Goal: Navigation & Orientation: Understand site structure

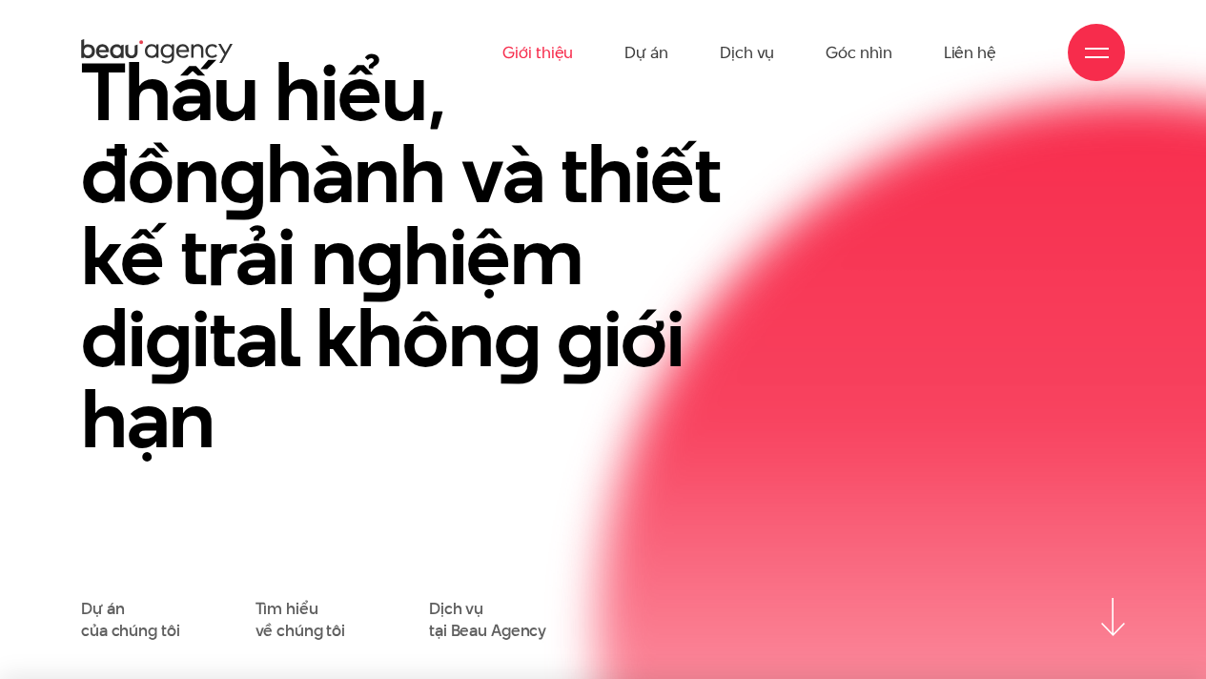
click at [558, 59] on link "Giới thiệu" at bounding box center [537, 52] width 71 height 105
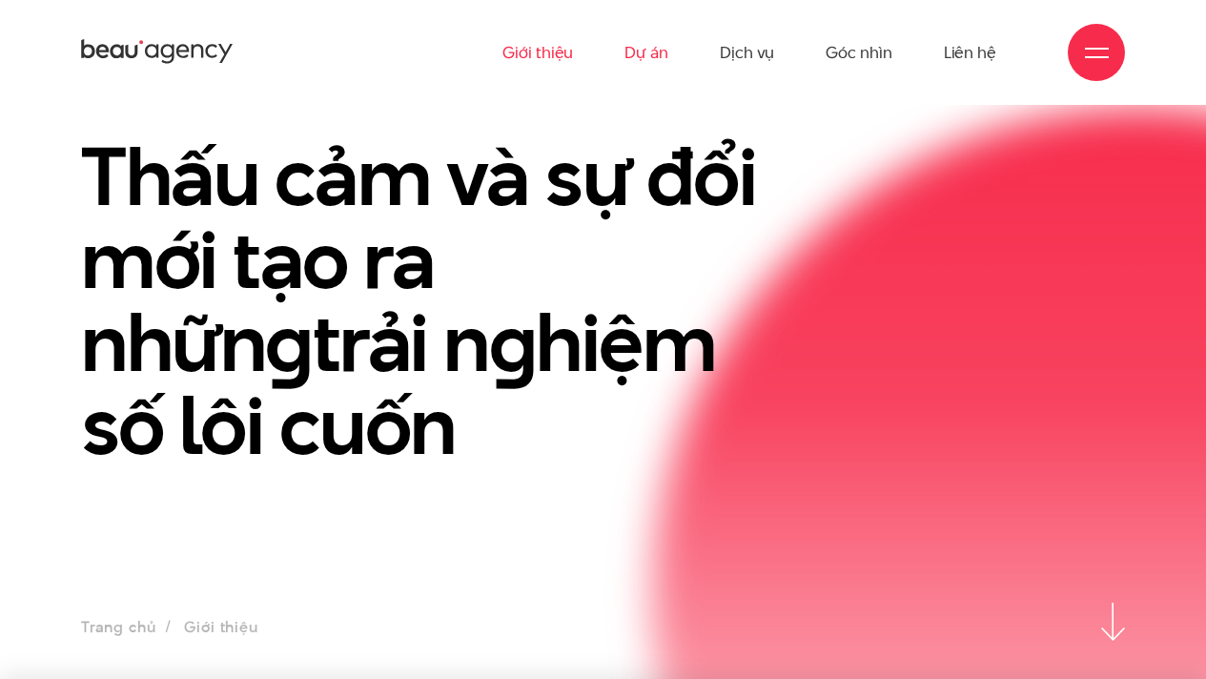
click at [645, 52] on link "Dự án" at bounding box center [646, 52] width 44 height 105
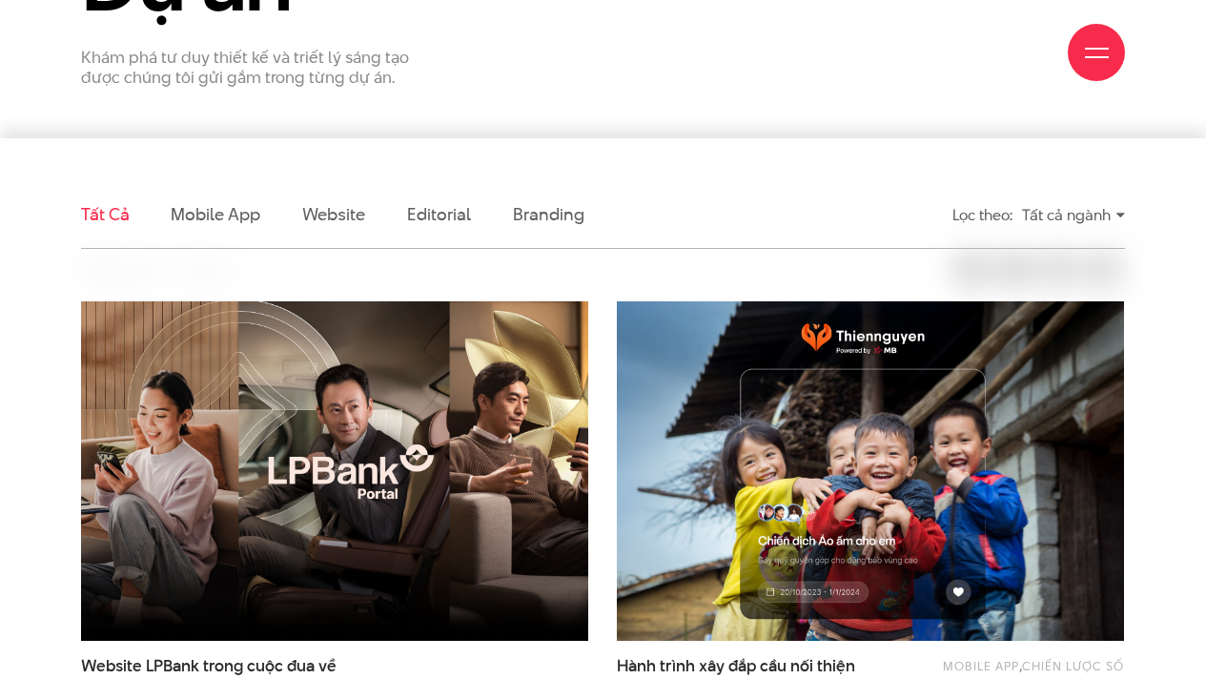
scroll to position [751, 0]
